Goal: Task Accomplishment & Management: Use online tool/utility

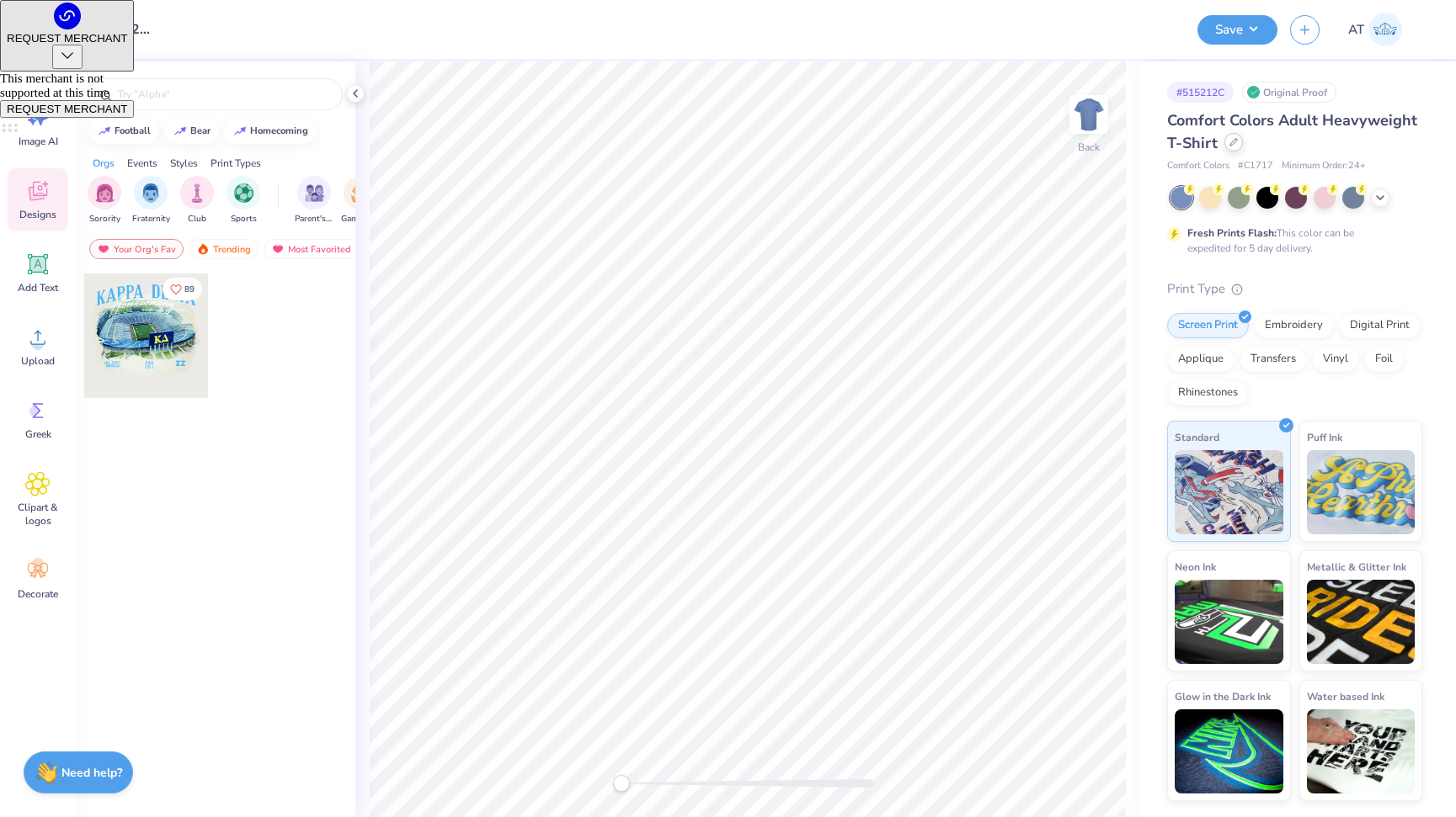
click at [1229, 149] on div at bounding box center [1233, 142] width 19 height 19
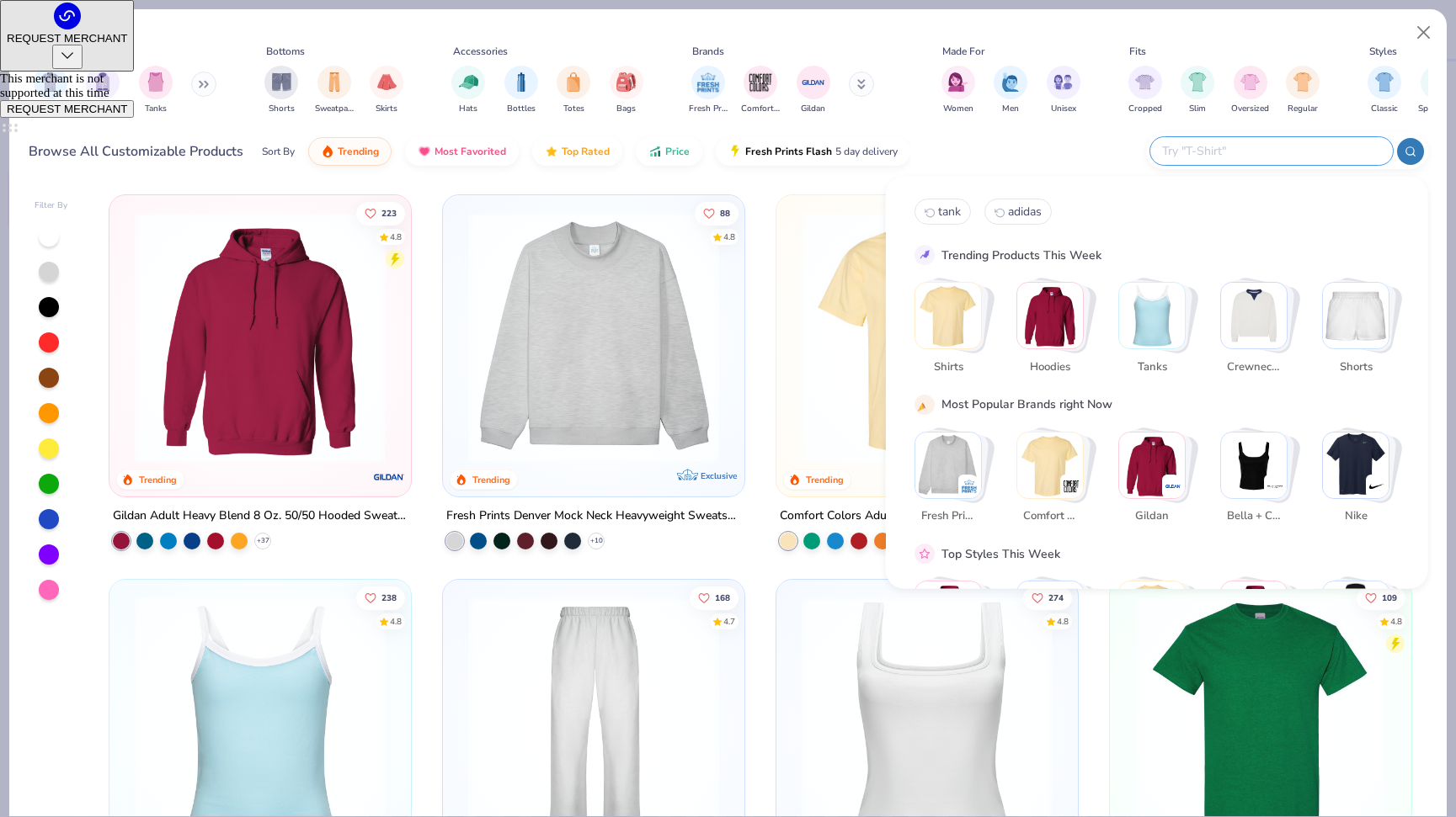
click at [1323, 146] on input "text" at bounding box center [1270, 151] width 220 height 20
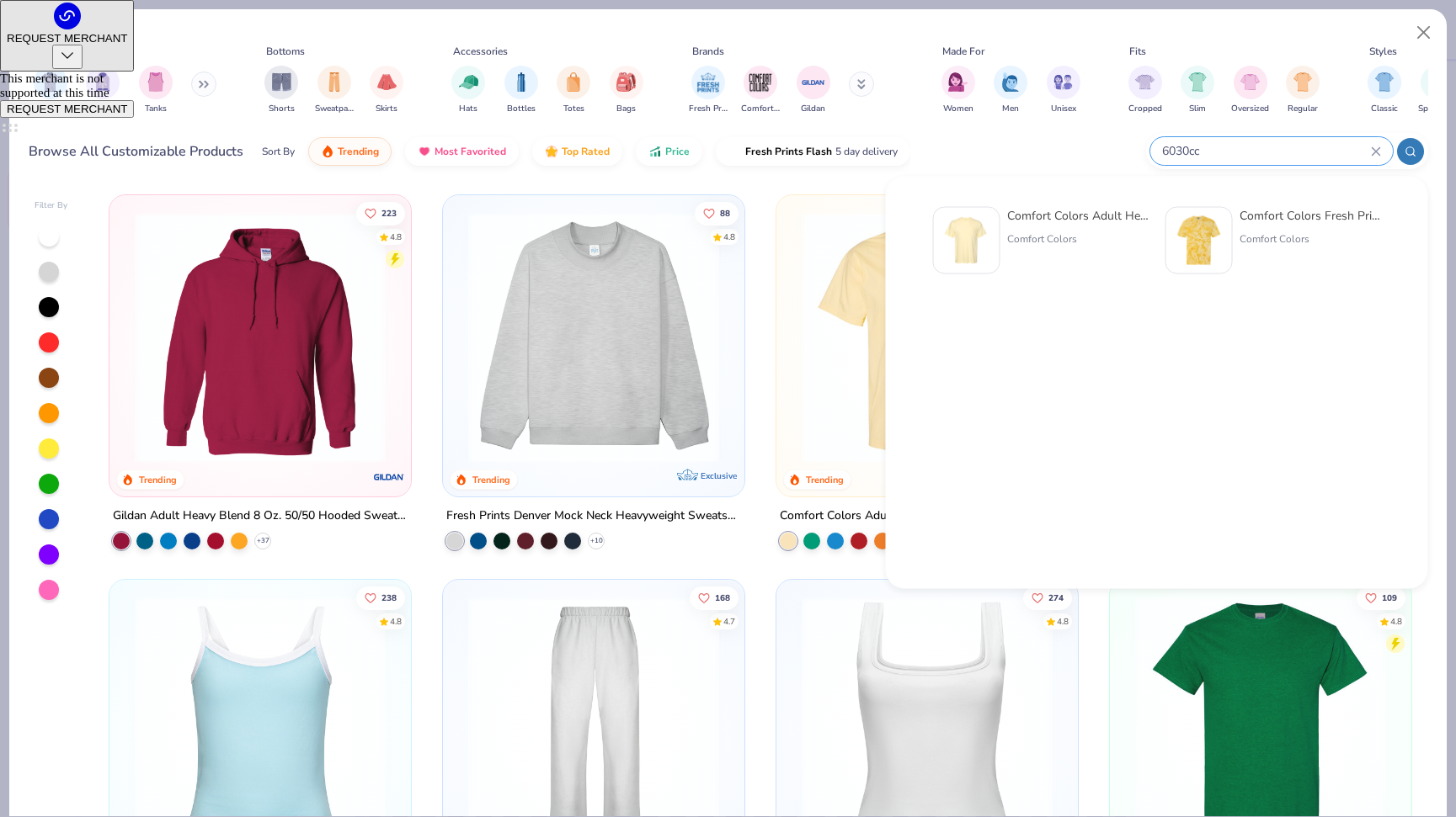
type input "6030cc"
click at [1030, 245] on div "Comfort Colors" at bounding box center [1077, 238] width 142 height 15
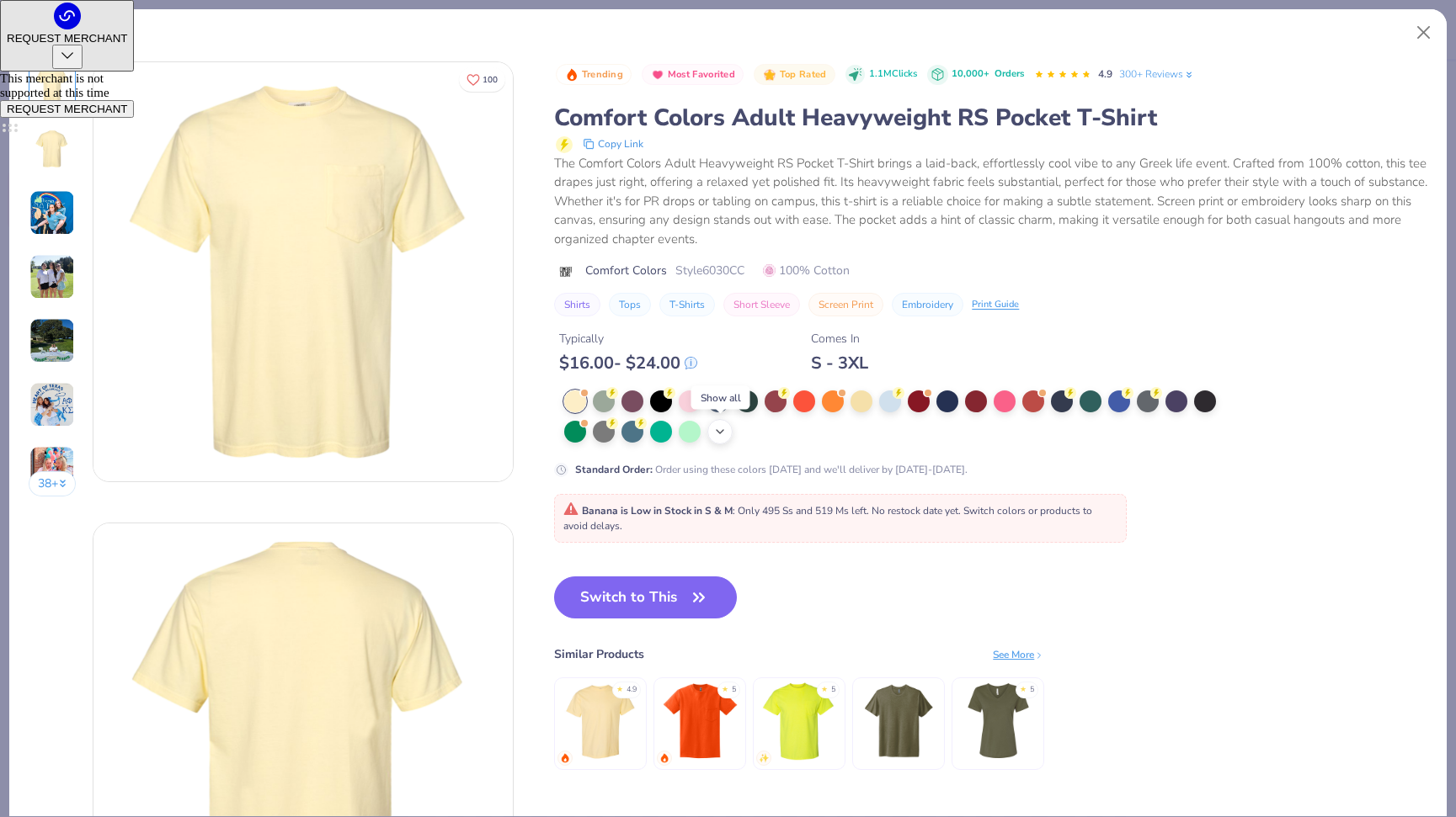
click at [718, 431] on icon at bounding box center [720, 432] width 14 height 14
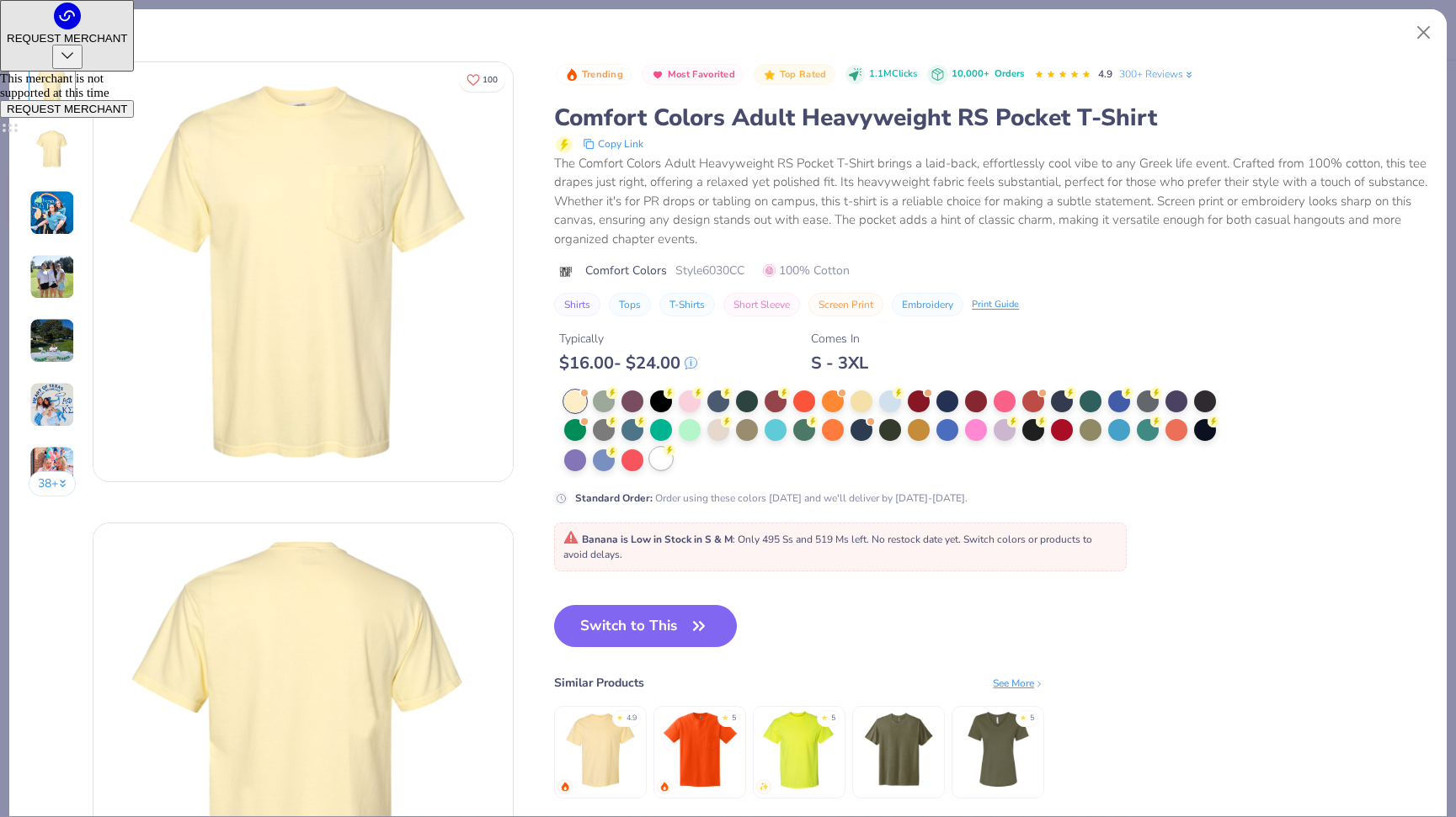
click at [667, 462] on div at bounding box center [661, 459] width 22 height 22
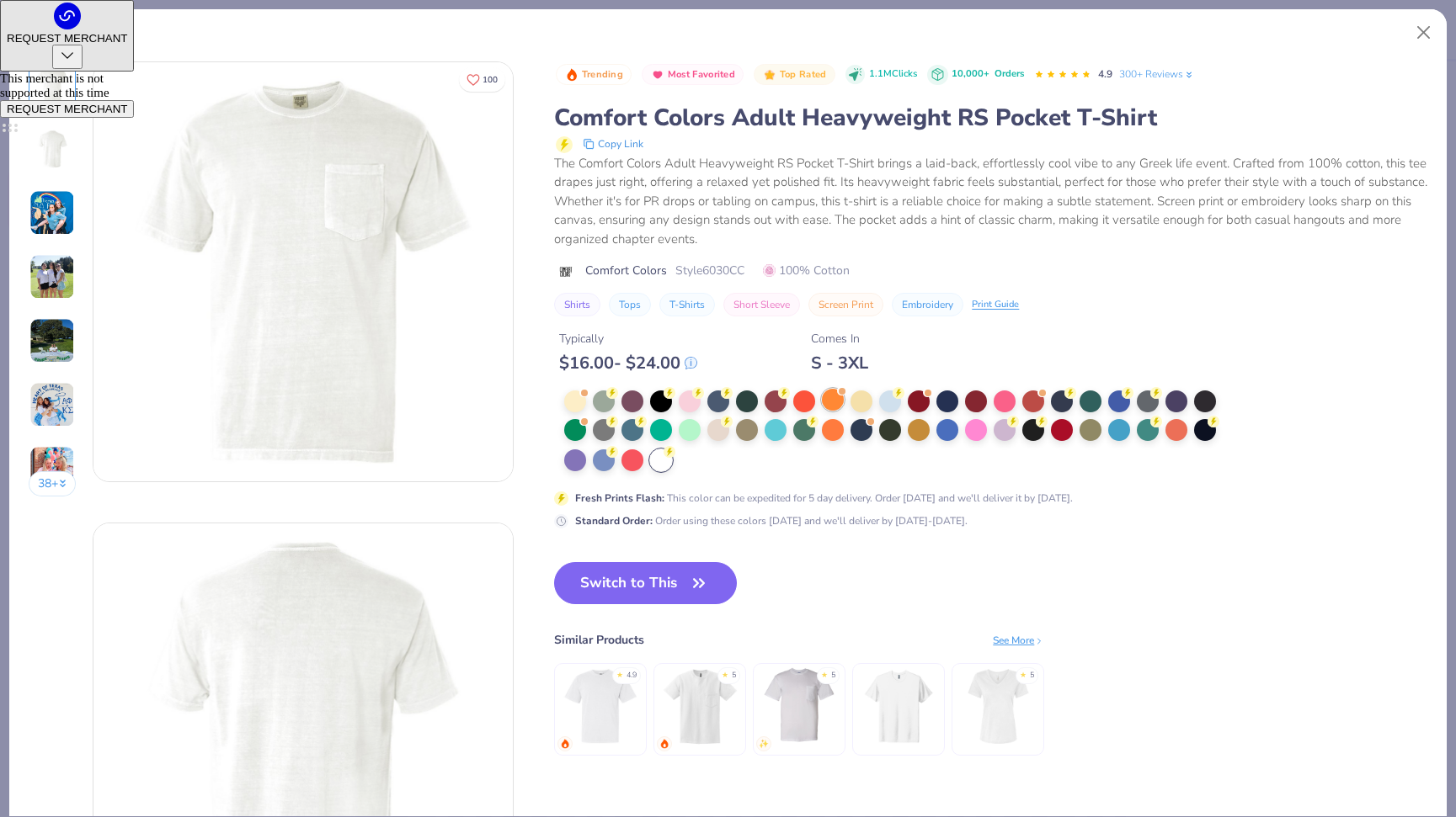
drag, startPoint x: 674, startPoint y: 577, endPoint x: 831, endPoint y: 407, distance: 231.4
click at [674, 577] on button "Switch to This" at bounding box center [645, 583] width 183 height 42
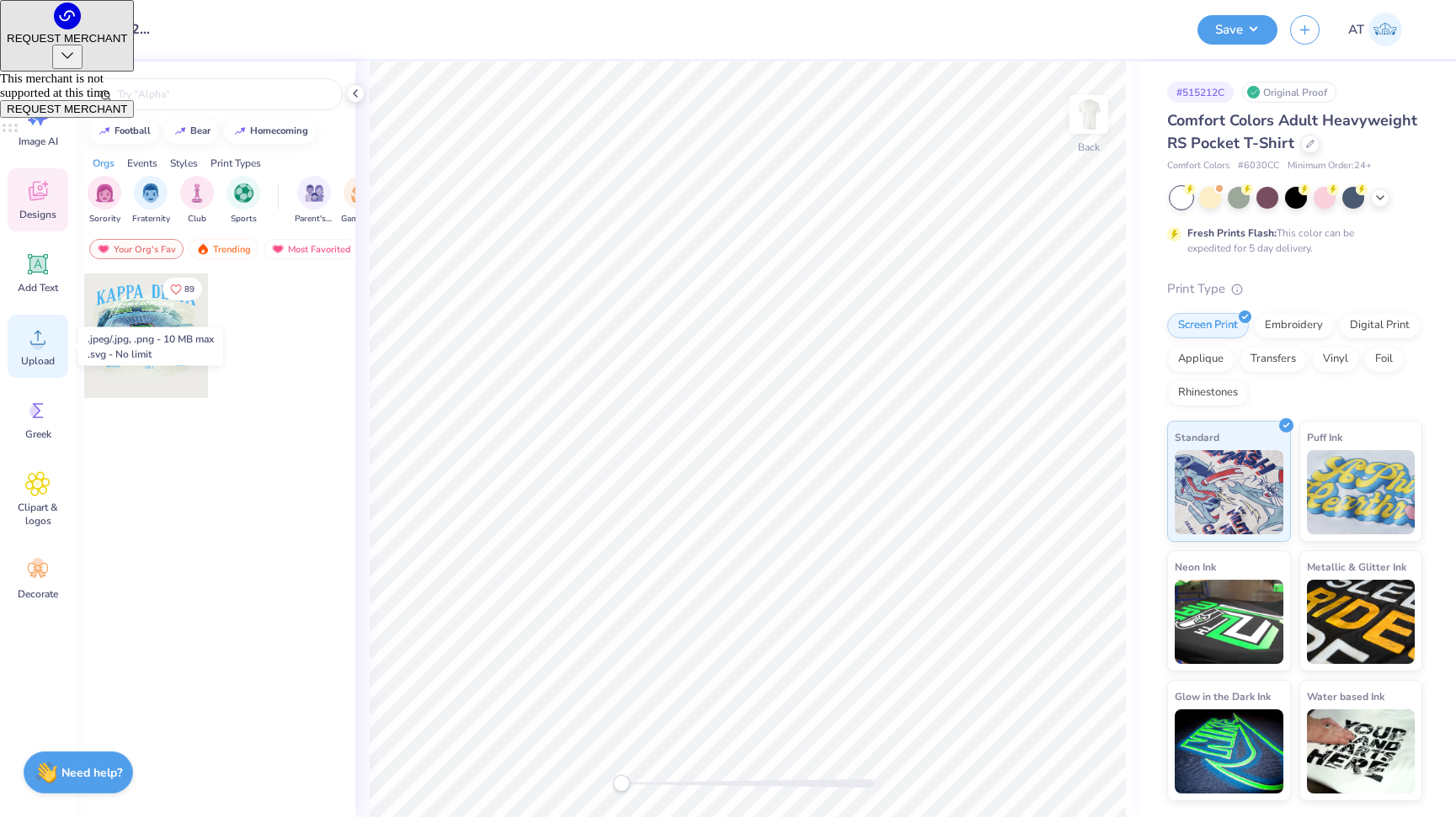
click at [32, 351] on div "Upload" at bounding box center [38, 346] width 61 height 63
